Goal: Communication & Community: Answer question/provide support

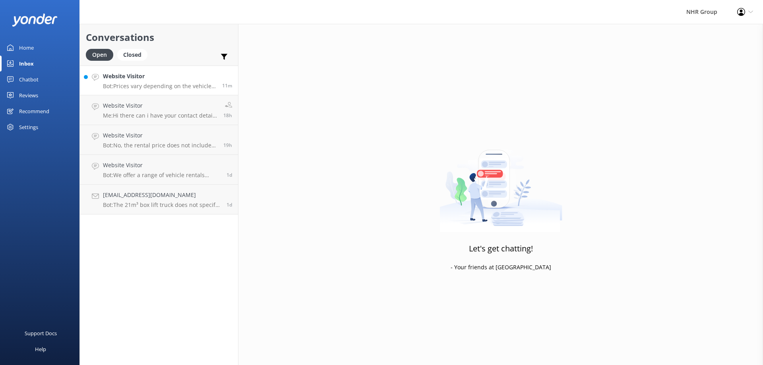
click at [157, 84] on p "Bot: Prices vary depending on the vehicle type, location, and your specific ren…" at bounding box center [159, 86] width 113 height 7
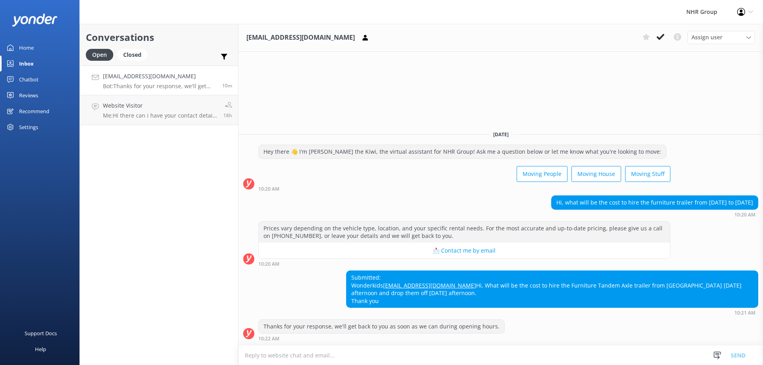
click at [148, 84] on p "Bot: Thanks for your response, we'll get back to you as soon as we can during o…" at bounding box center [159, 86] width 113 height 7
click at [148, 113] on p "Me: Hi there can i have your contact details so we can explain you more" at bounding box center [160, 115] width 115 height 7
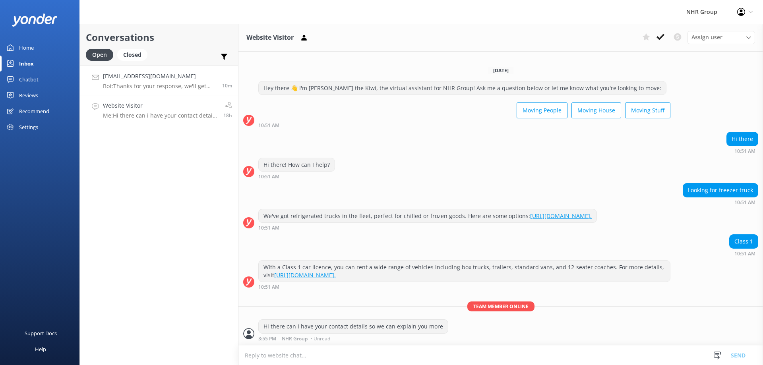
click at [149, 83] on p "Bot: Thanks for your response, we'll get back to you as soon as we can during o…" at bounding box center [159, 86] width 113 height 7
